Goal: Check status: Check status

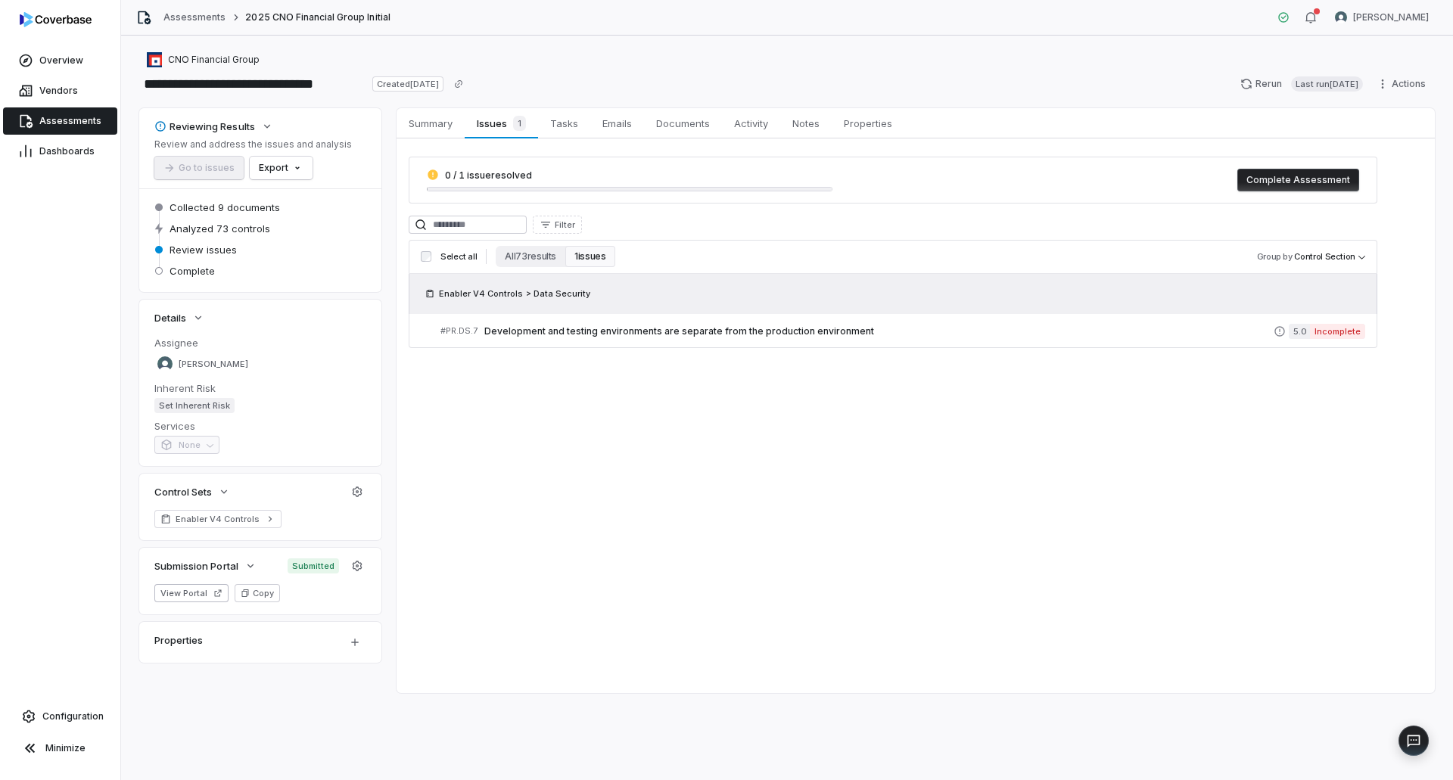
click at [74, 117] on span "Assessments" at bounding box center [70, 121] width 62 height 12
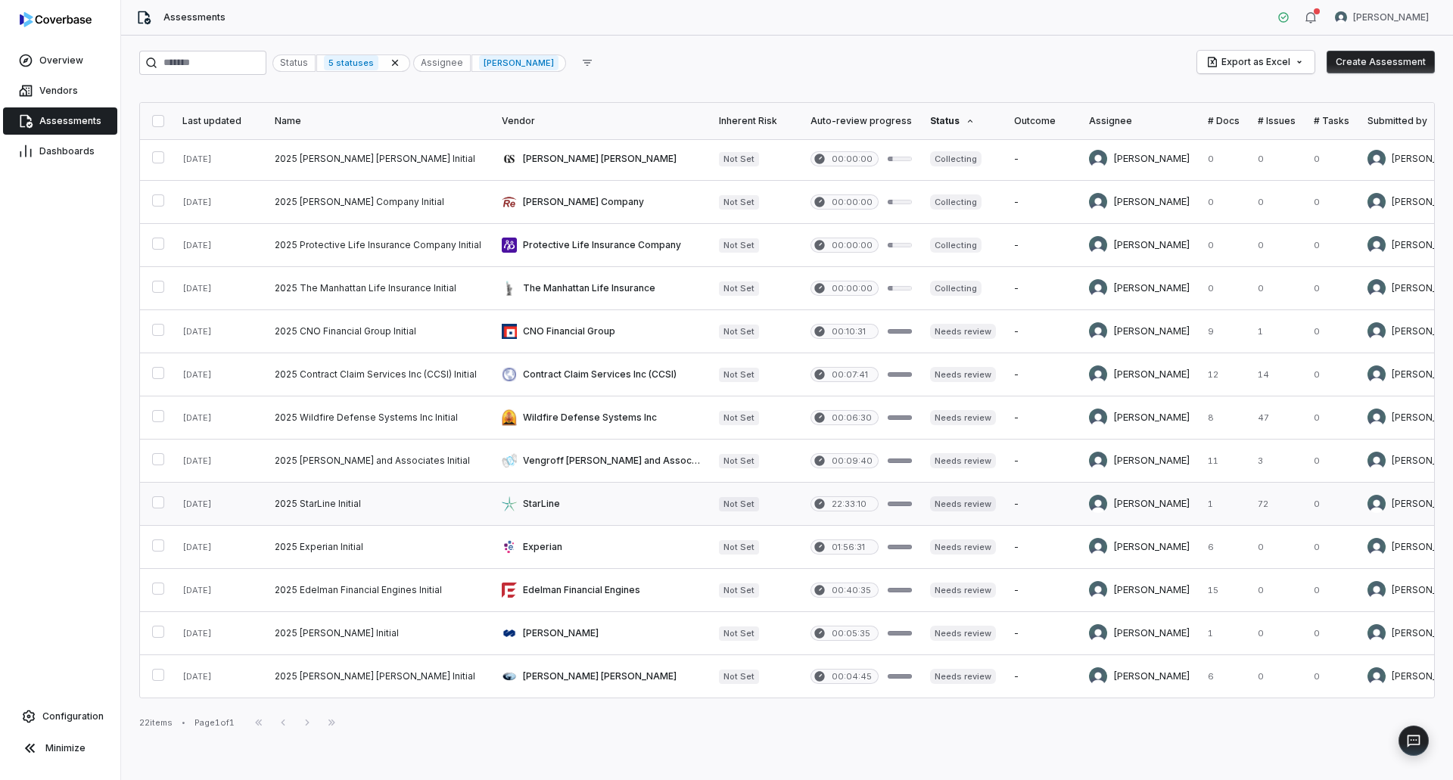
scroll to position [397, 0]
click at [554, 331] on link at bounding box center [601, 331] width 217 height 42
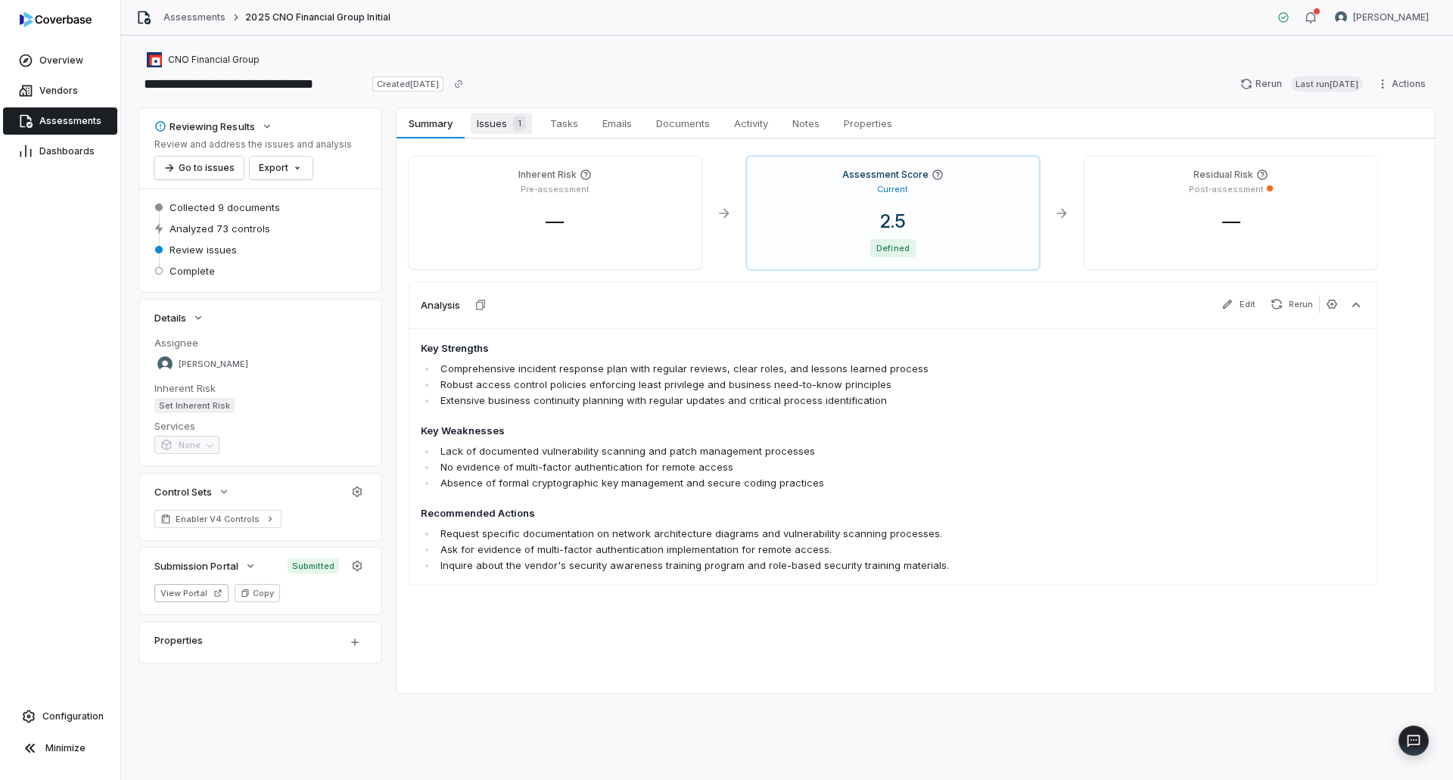
click at [495, 124] on span "Issues 1" at bounding box center [501, 123] width 61 height 21
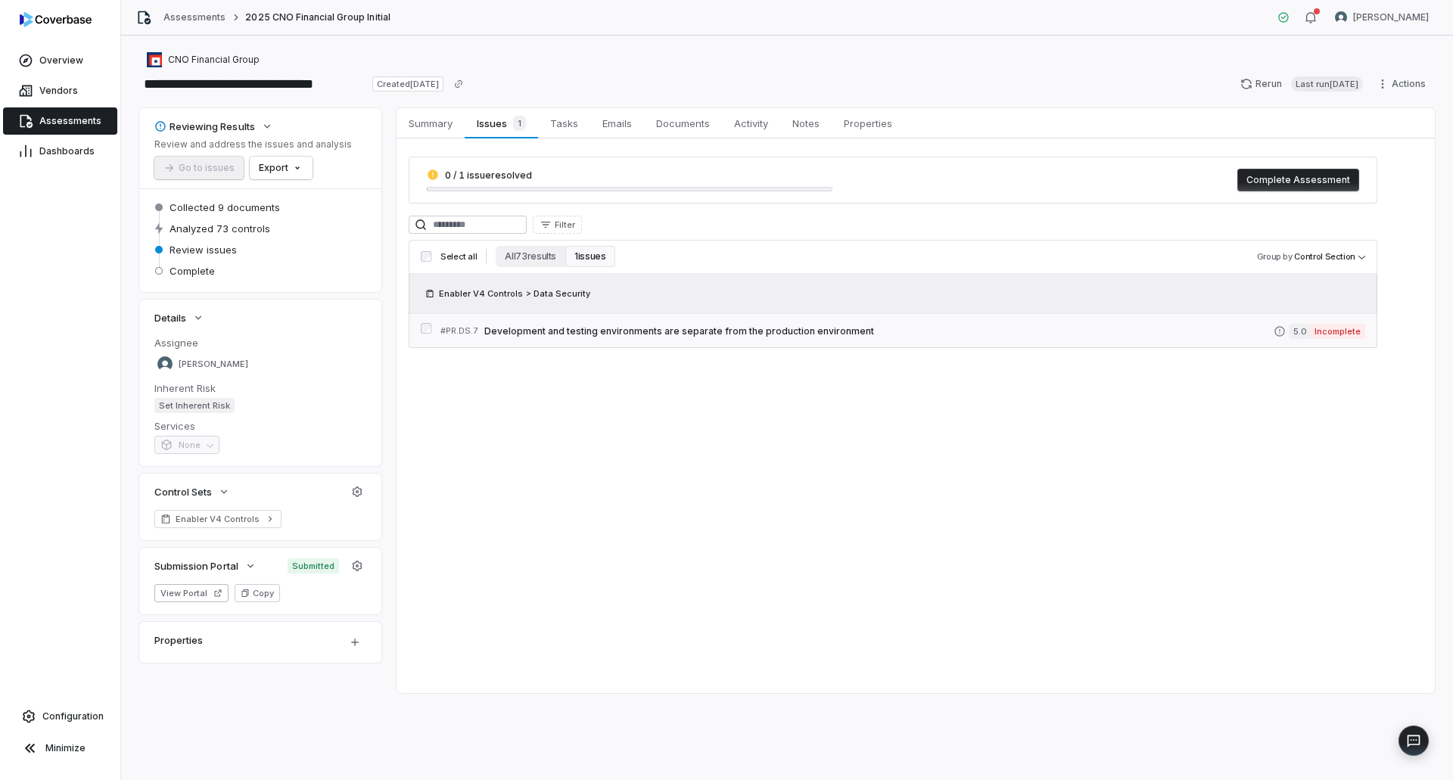
click at [695, 338] on div "# PR.DS.7 Development and testing environments are separate from the production…" at bounding box center [856, 331] width 833 height 16
